Goal: Task Accomplishment & Management: Manage account settings

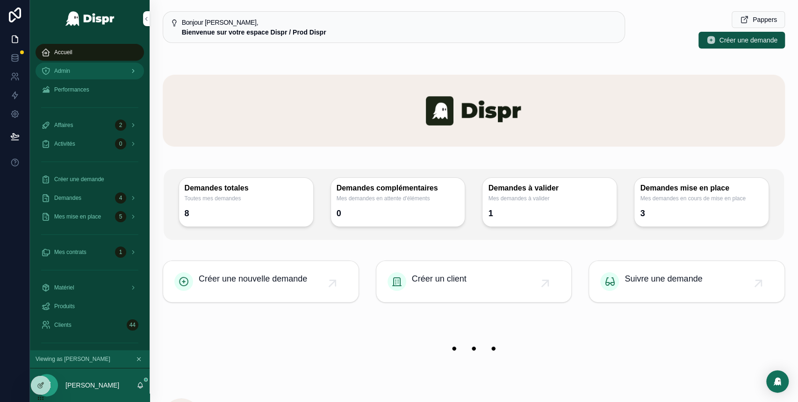
scroll to position [268, 0]
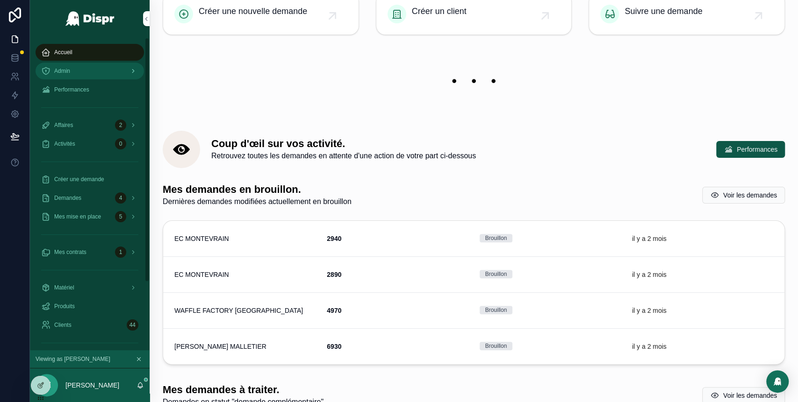
click at [65, 65] on div "Admin" at bounding box center [89, 71] width 97 height 15
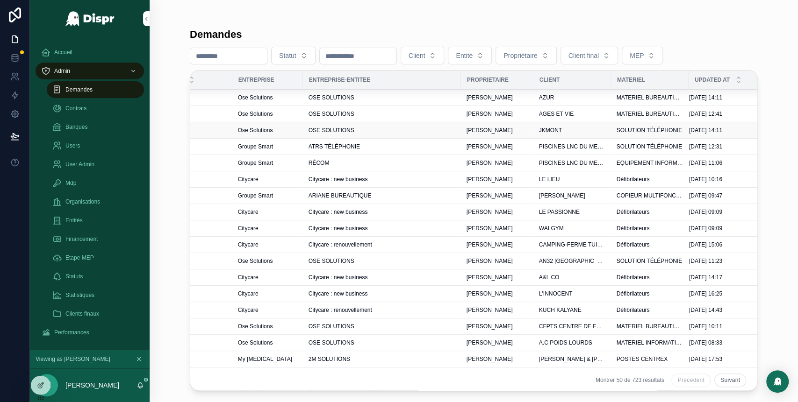
scroll to position [0, 275]
click at [388, 97] on div "OSE SOLUTIONS" at bounding box center [381, 97] width 147 height 7
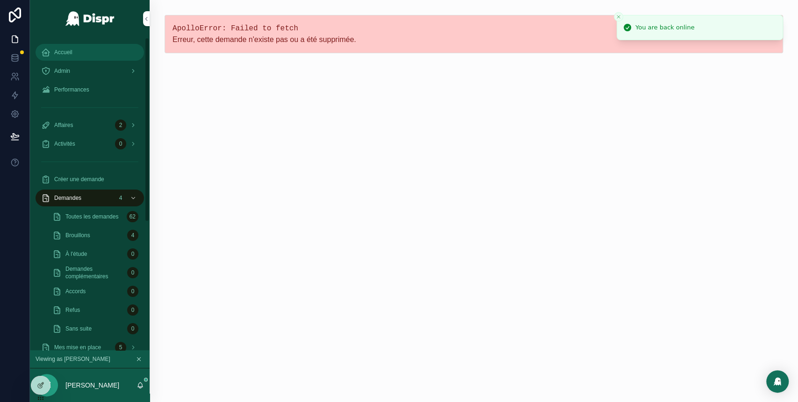
click at [71, 49] on span "Accueil" at bounding box center [63, 52] width 18 height 7
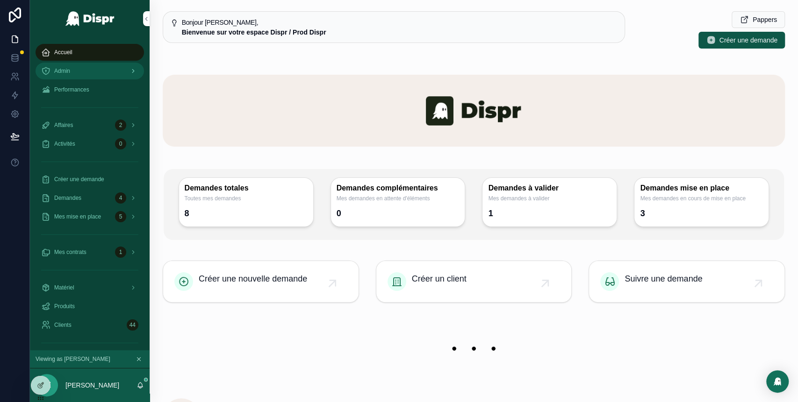
click at [79, 69] on div "Admin" at bounding box center [89, 71] width 97 height 15
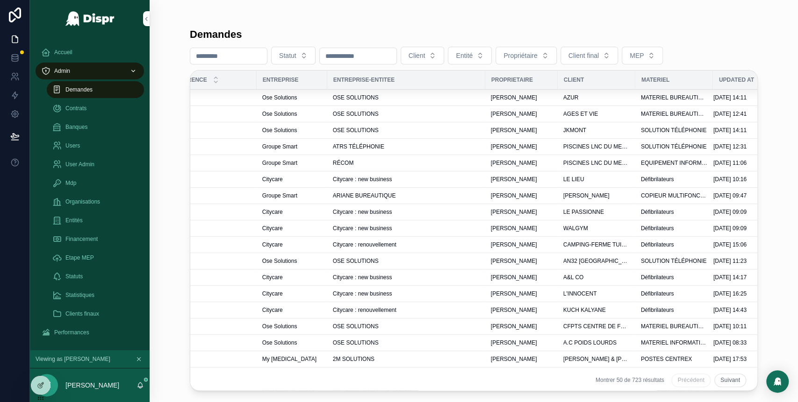
scroll to position [0, 251]
click at [366, 114] on span "OSE SOLUTIONS" at bounding box center [355, 113] width 46 height 7
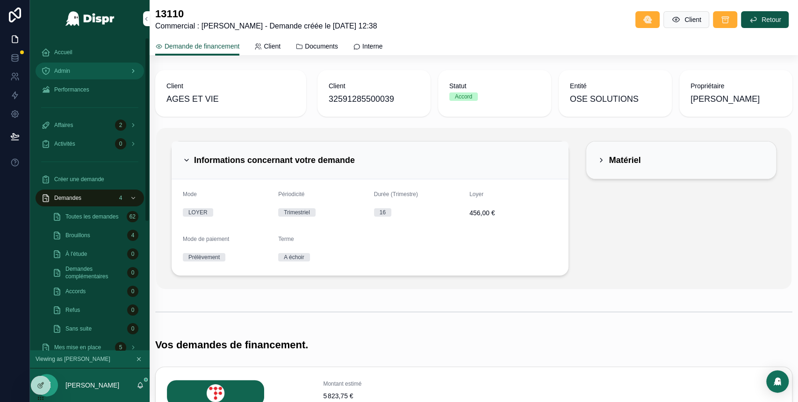
click at [90, 78] on div "Admin" at bounding box center [89, 71] width 97 height 15
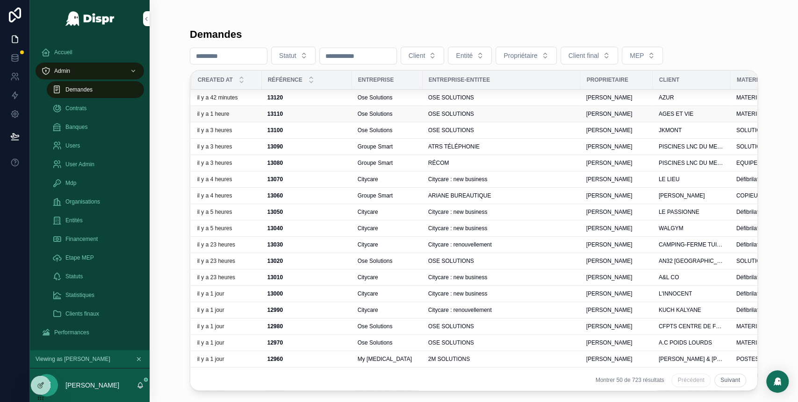
scroll to position [0, 156]
click at [317, 127] on div "13100 13100" at bounding box center [306, 130] width 79 height 7
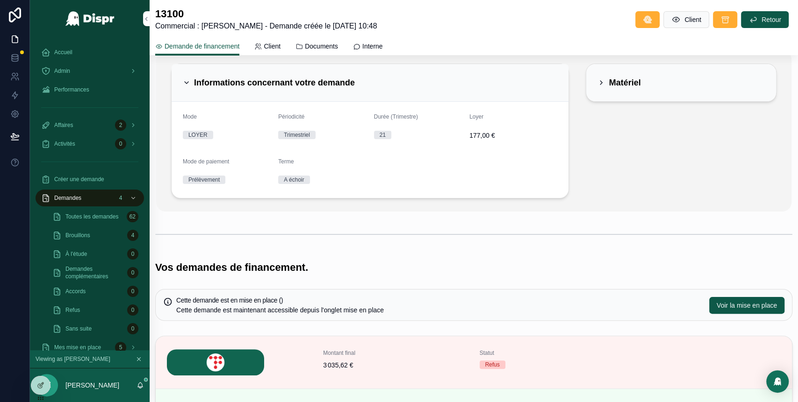
scroll to position [116, 0]
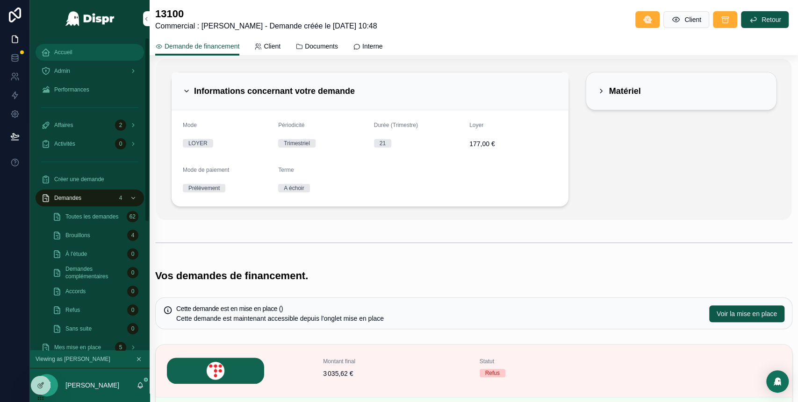
click at [82, 54] on div "Accueil" at bounding box center [89, 52] width 97 height 15
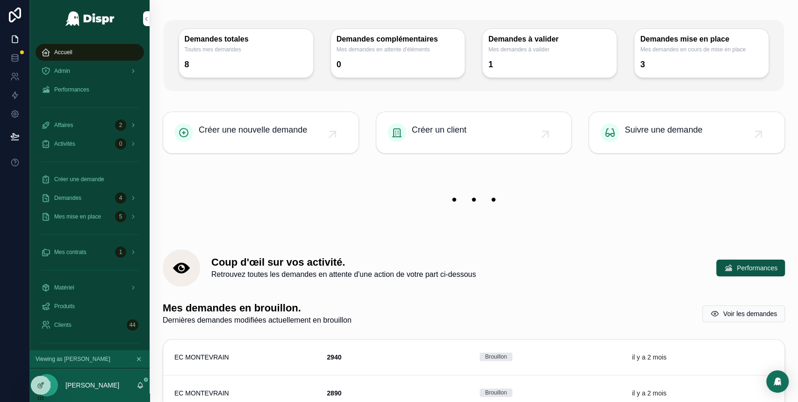
scroll to position [148, 0]
